Goal: Transaction & Acquisition: Register for event/course

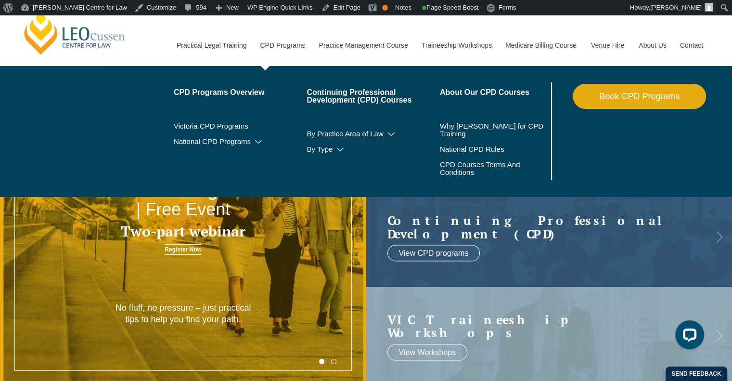
click at [620, 97] on link "Book CPD Programs" at bounding box center [639, 96] width 133 height 25
